Goal: Check status: Check status

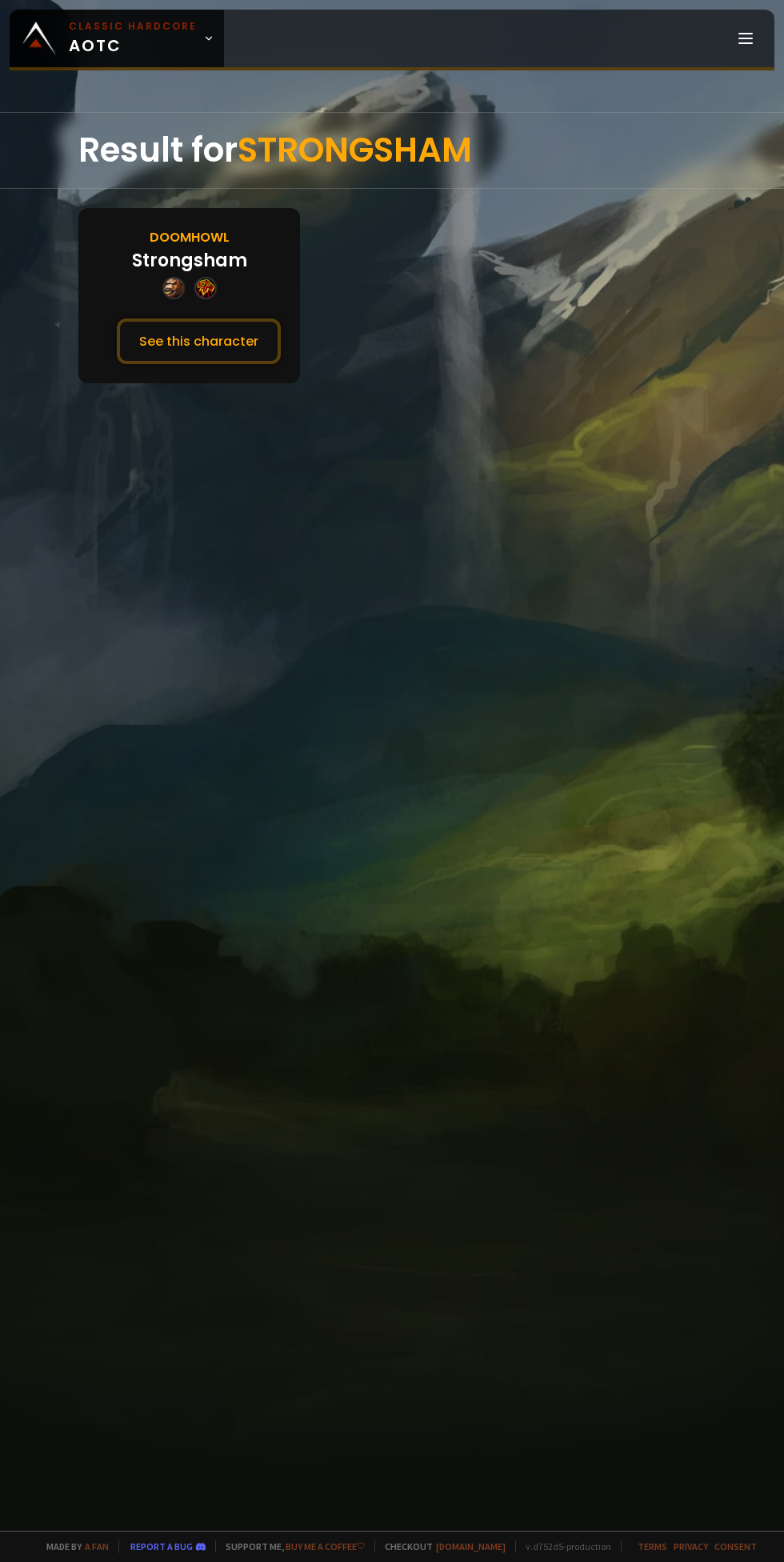
click at [157, 338] on button "See this character" at bounding box center [199, 340] width 164 height 46
click at [206, 355] on button "See this character" at bounding box center [199, 340] width 164 height 46
